Goal: Information Seeking & Learning: Learn about a topic

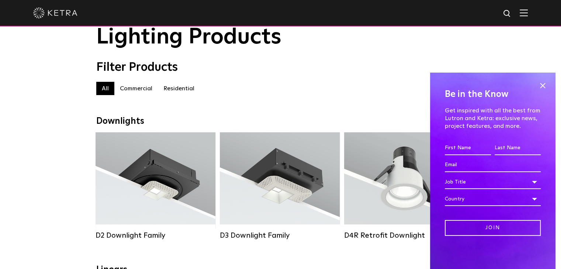
scroll to position [74, 0]
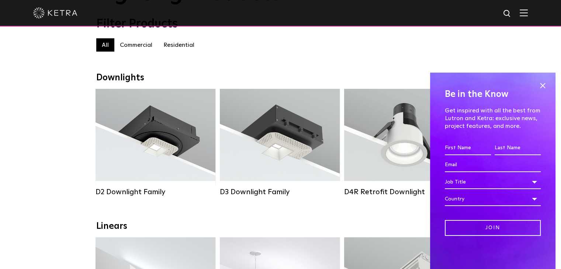
drag, startPoint x: 540, startPoint y: 86, endPoint x: 537, endPoint y: 89, distance: 4.2
click at [541, 86] on span at bounding box center [542, 85] width 11 height 11
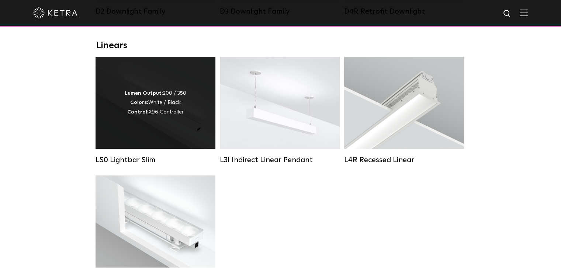
scroll to position [185, 0]
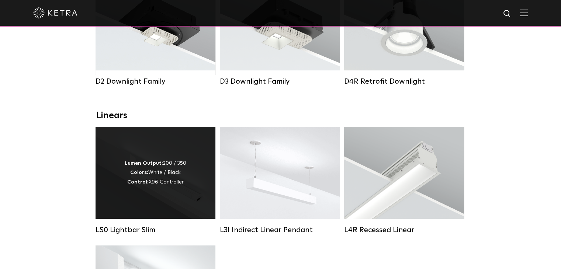
click at [165, 179] on div "Lumen Output: 200 / 350 Colors: White / Black Control: X96 Controller" at bounding box center [156, 173] width 62 height 28
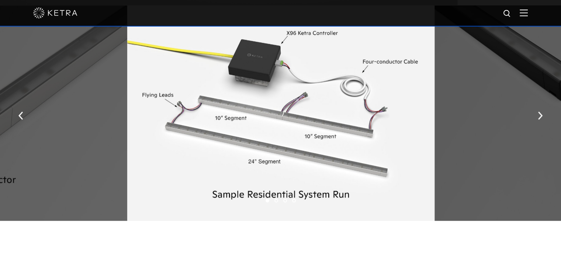
scroll to position [886, 0]
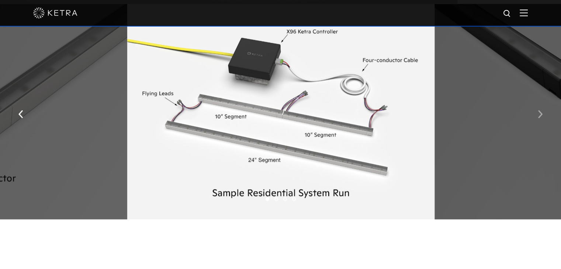
click at [540, 118] on img "button" at bounding box center [540, 114] width 5 height 8
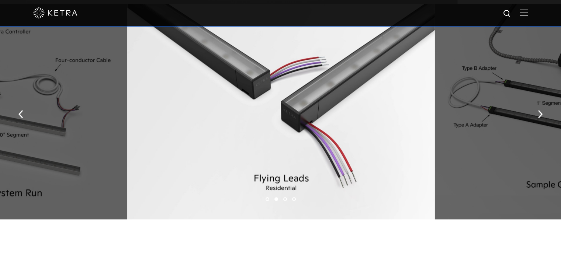
scroll to position [849, 0]
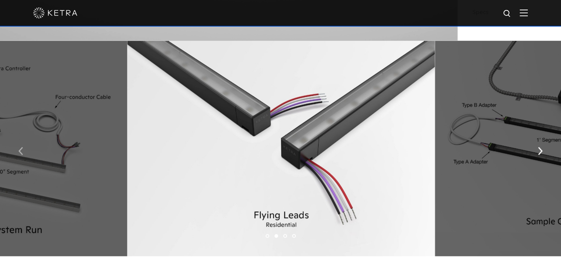
drag, startPoint x: 23, startPoint y: 158, endPoint x: 29, endPoint y: 158, distance: 6.3
click at [23, 157] on button "button" at bounding box center [21, 150] width 16 height 25
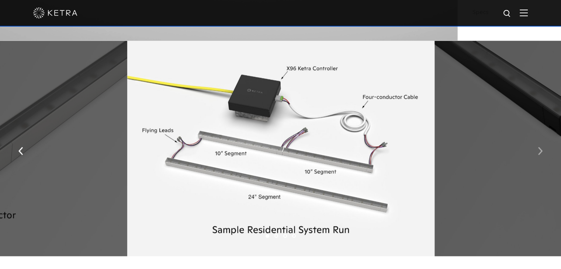
click at [539, 152] on img "button" at bounding box center [540, 151] width 5 height 8
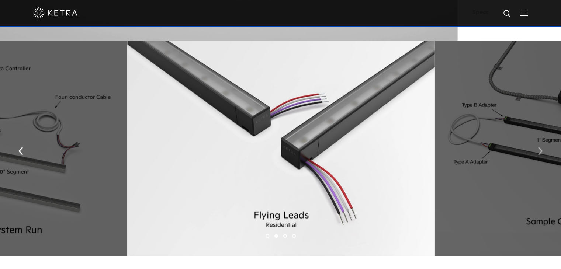
click at [539, 152] on img "button" at bounding box center [540, 151] width 5 height 8
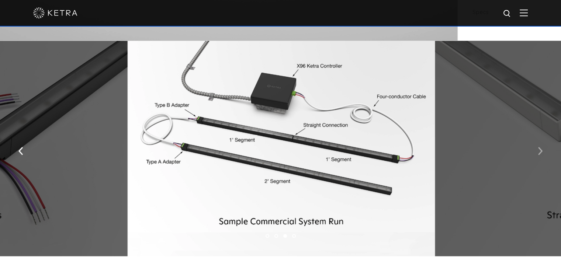
click at [537, 154] on button "button" at bounding box center [541, 150] width 16 height 25
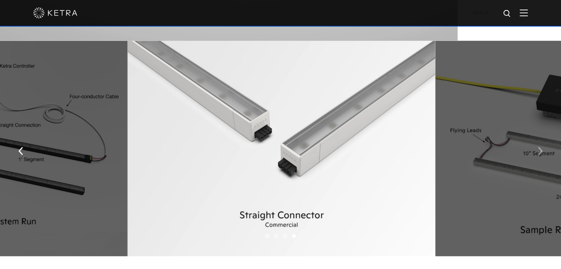
click at [537, 154] on button "button" at bounding box center [541, 150] width 16 height 25
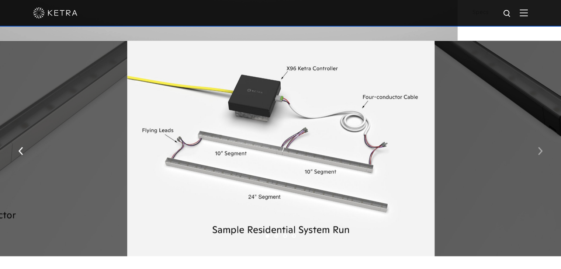
click at [537, 154] on button "button" at bounding box center [541, 150] width 16 height 25
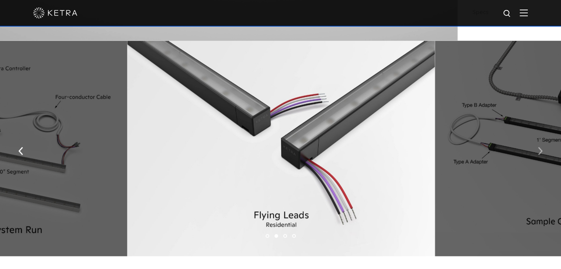
click at [537, 154] on button "button" at bounding box center [541, 150] width 16 height 25
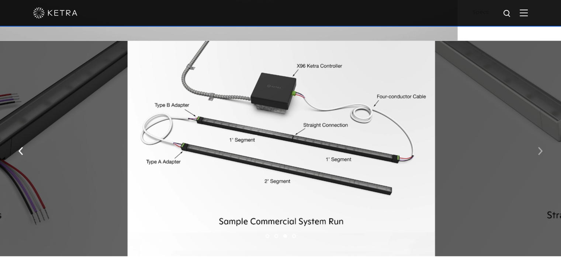
click at [537, 154] on button "button" at bounding box center [541, 150] width 16 height 25
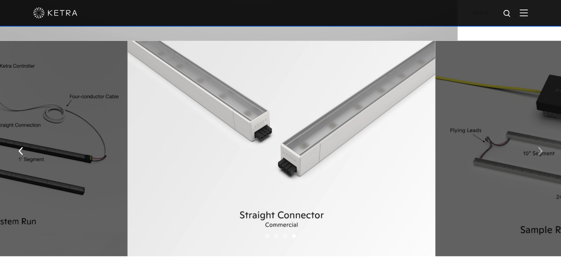
click at [537, 154] on button "button" at bounding box center [541, 150] width 16 height 25
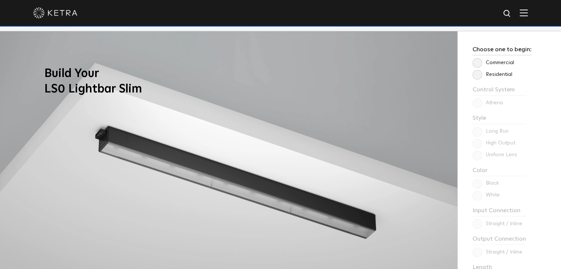
scroll to position [591, 0]
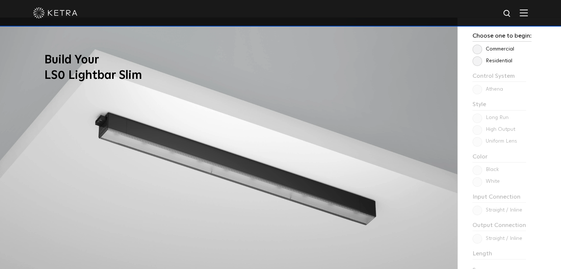
click at [476, 63] on label "Residential" at bounding box center [493, 61] width 40 height 6
click at [0, 0] on input "Residential" at bounding box center [0, 0] width 0 height 0
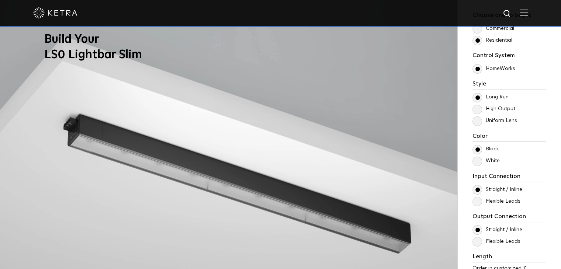
scroll to position [628, 0]
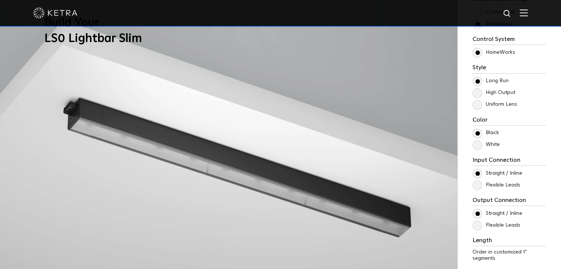
click at [477, 93] on label "High Output" at bounding box center [494, 93] width 43 height 6
click at [0, 0] on input "High Output" at bounding box center [0, 0] width 0 height 0
click at [476, 105] on label "Uniform Lens" at bounding box center [495, 105] width 45 height 6
click at [0, 0] on input "Uniform Lens" at bounding box center [0, 0] width 0 height 0
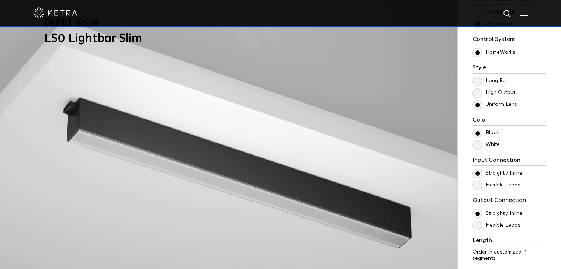
click at [477, 93] on label "High Output" at bounding box center [494, 93] width 43 height 6
click at [0, 0] on input "High Output" at bounding box center [0, 0] width 0 height 0
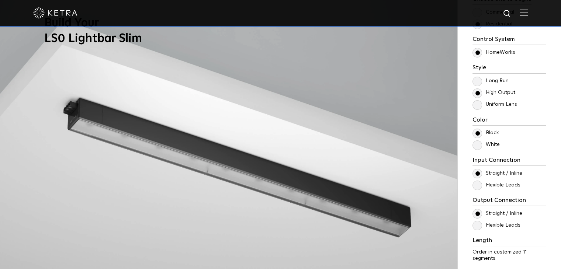
click at [478, 81] on label "Long Run" at bounding box center [491, 81] width 36 height 6
click at [0, 0] on input "Long Run" at bounding box center [0, 0] width 0 height 0
click at [480, 93] on label "High Output" at bounding box center [494, 93] width 43 height 6
click at [0, 0] on input "High Output" at bounding box center [0, 0] width 0 height 0
click at [478, 102] on label "Uniform Lens" at bounding box center [495, 105] width 45 height 6
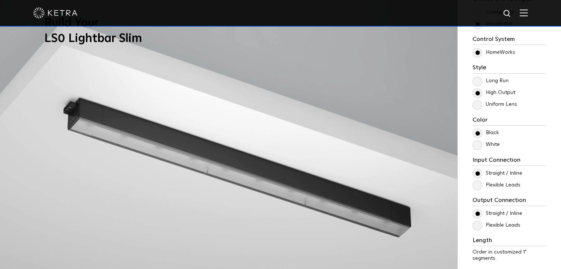
click at [0, 0] on input "Uniform Lens" at bounding box center [0, 0] width 0 height 0
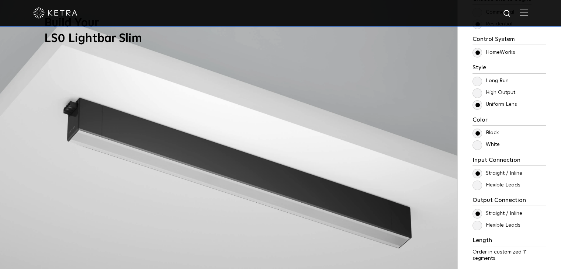
click at [478, 95] on label "High Output" at bounding box center [494, 93] width 43 height 6
click at [0, 0] on input "High Output" at bounding box center [0, 0] width 0 height 0
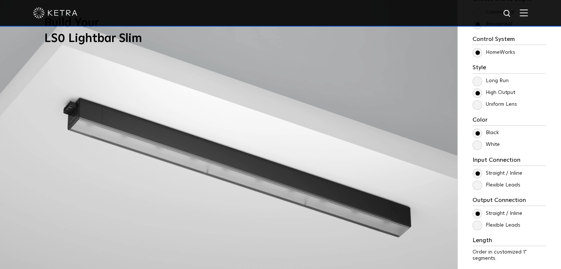
click at [480, 82] on label "Long Run" at bounding box center [491, 81] width 36 height 6
click at [0, 0] on input "Long Run" at bounding box center [0, 0] width 0 height 0
click at [478, 91] on label "High Output" at bounding box center [494, 93] width 43 height 6
click at [0, 0] on input "High Output" at bounding box center [0, 0] width 0 height 0
click at [473, 107] on label "Uniform Lens" at bounding box center [495, 105] width 45 height 6
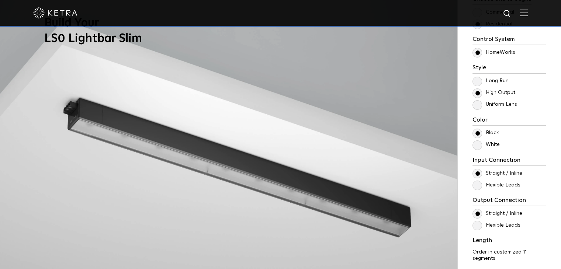
click at [0, 0] on input "Uniform Lens" at bounding box center [0, 0] width 0 height 0
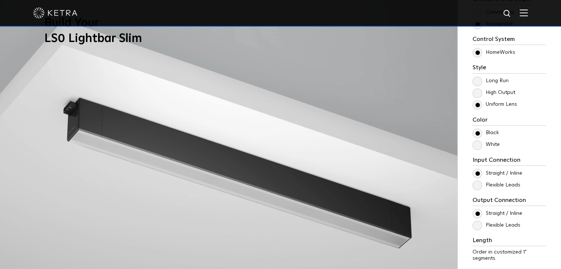
click at [476, 82] on label "Long Run" at bounding box center [491, 81] width 36 height 6
click at [0, 0] on input "Long Run" at bounding box center [0, 0] width 0 height 0
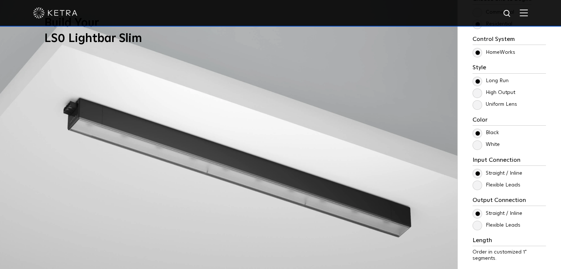
click at [478, 146] on label "White" at bounding box center [486, 145] width 27 height 6
click at [0, 0] on input "White" at bounding box center [0, 0] width 0 height 0
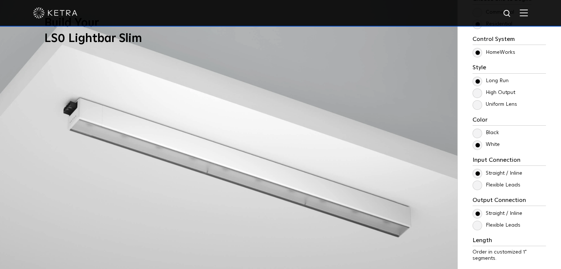
click at [477, 186] on label "Flexible Leads" at bounding box center [497, 185] width 48 height 6
click at [0, 0] on input "Flexible Leads" at bounding box center [0, 0] width 0 height 0
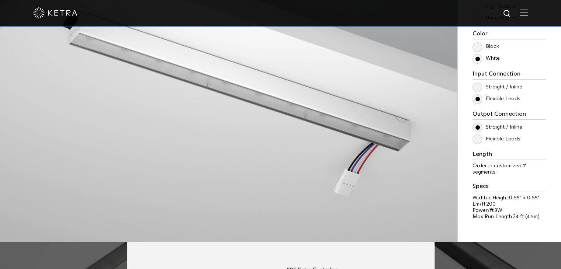
scroll to position [701, 0]
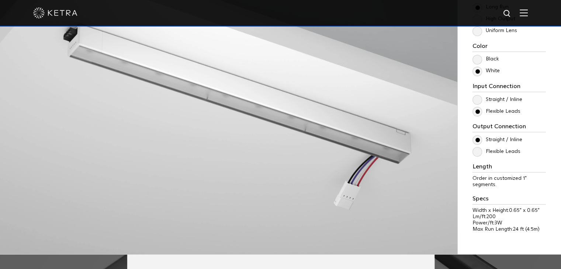
click at [478, 152] on label "Flexible Leads" at bounding box center [497, 152] width 48 height 6
click at [0, 0] on input "Flexible Leads" at bounding box center [0, 0] width 0 height 0
click at [477, 137] on label "Straight / Inline" at bounding box center [498, 140] width 50 height 6
click at [0, 0] on input "Straight / Inline" at bounding box center [0, 0] width 0 height 0
click at [477, 139] on label "Straight / Inline" at bounding box center [498, 140] width 50 height 6
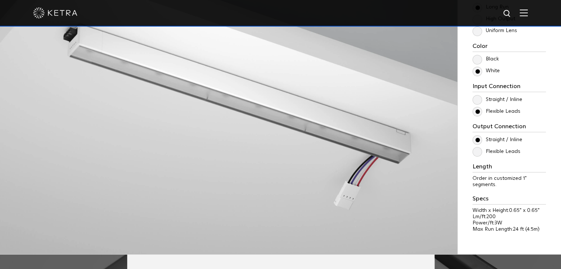
click at [0, 0] on input "Straight / Inline" at bounding box center [0, 0] width 0 height 0
click at [478, 100] on label "Straight / Inline" at bounding box center [498, 100] width 50 height 6
click at [0, 0] on input "Straight / Inline" at bounding box center [0, 0] width 0 height 0
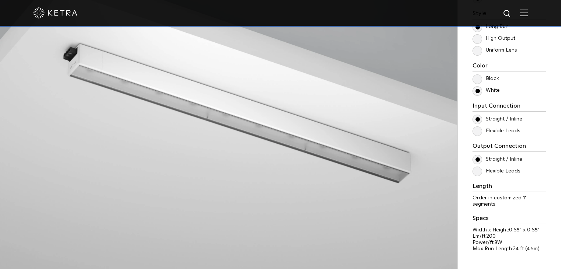
scroll to position [664, 0]
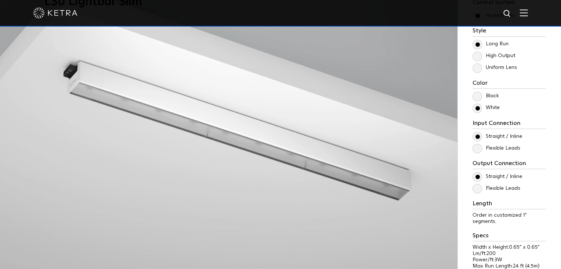
click at [482, 150] on label "Flexible Leads" at bounding box center [497, 148] width 48 height 6
click at [0, 0] on input "Flexible Leads" at bounding box center [0, 0] width 0 height 0
click at [477, 189] on label "Flexible Leads" at bounding box center [497, 189] width 48 height 6
click at [0, 0] on input "Flexible Leads" at bounding box center [0, 0] width 0 height 0
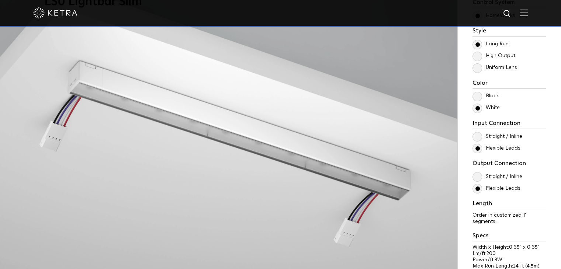
click at [480, 175] on label "Straight / Inline" at bounding box center [498, 177] width 50 height 6
click at [0, 0] on input "Straight / Inline" at bounding box center [0, 0] width 0 height 0
click at [477, 135] on label "Straight / Inline" at bounding box center [498, 137] width 50 height 6
click at [0, 0] on input "Straight / Inline" at bounding box center [0, 0] width 0 height 0
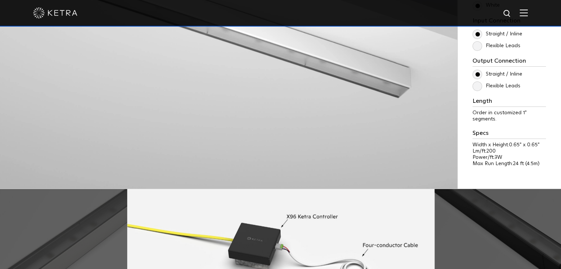
scroll to position [812, 0]
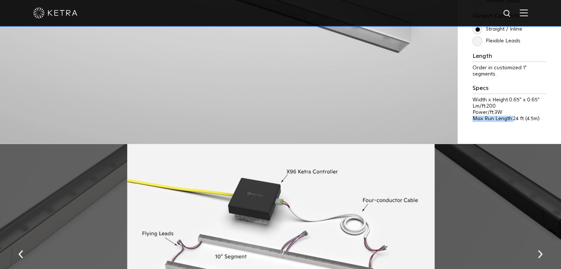
drag, startPoint x: 474, startPoint y: 118, endPoint x: 512, endPoint y: 121, distance: 38.5
click at [512, 121] on p "Max Run Length: 24 ft (4.5m)" at bounding box center [509, 119] width 73 height 6
drag, startPoint x: 528, startPoint y: 118, endPoint x: 537, endPoint y: 118, distance: 8.9
click at [537, 118] on span "24 ft (4.5m)" at bounding box center [526, 118] width 27 height 5
